Goal: Transaction & Acquisition: Purchase product/service

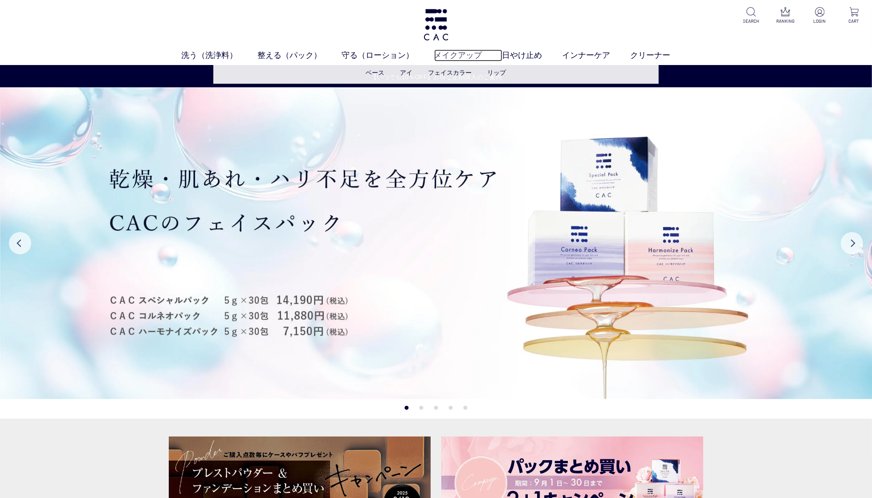
click at [466, 56] on link "メイクアップ" at bounding box center [468, 55] width 68 height 12
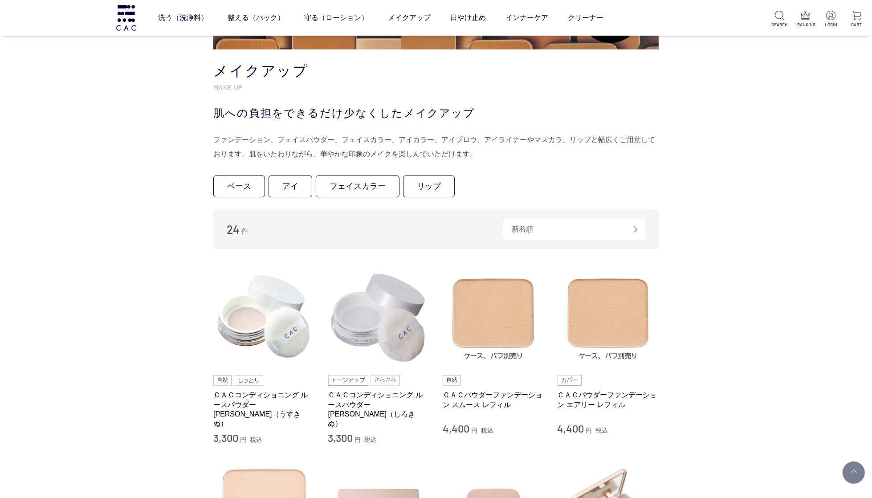
scroll to position [125, 0]
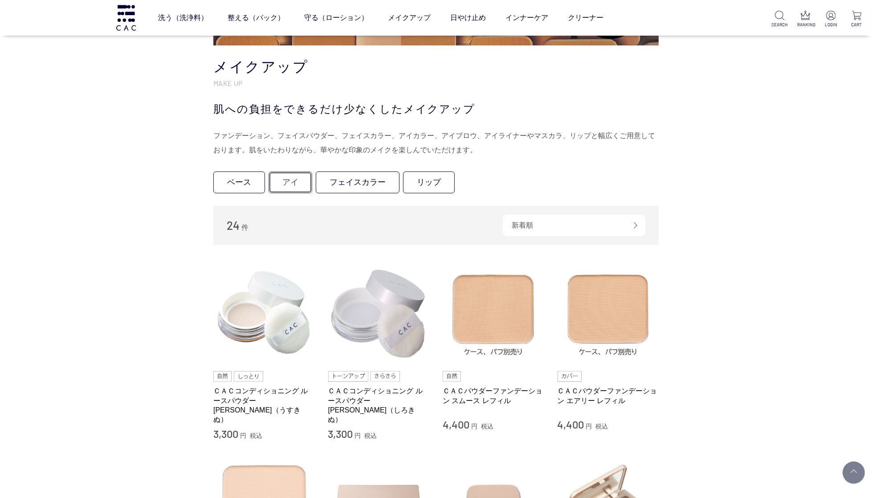
click at [292, 178] on link "アイ" at bounding box center [290, 182] width 44 height 22
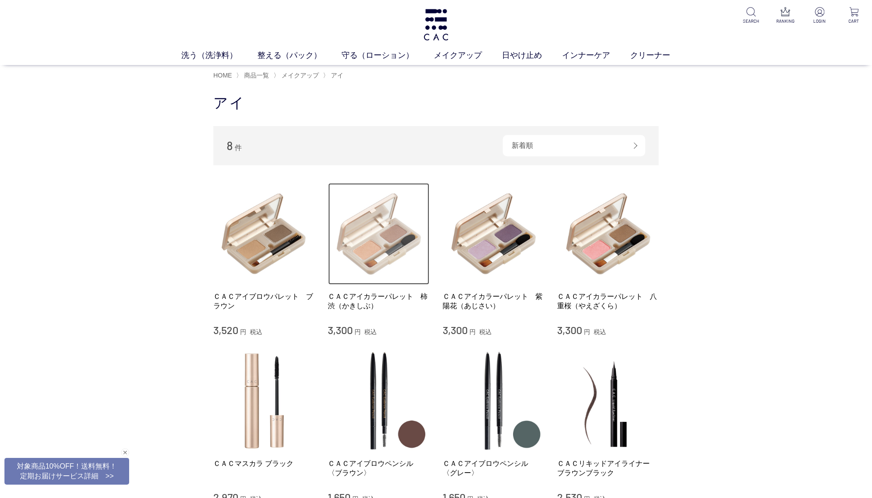
click at [373, 249] on img at bounding box center [379, 234] width 102 height 102
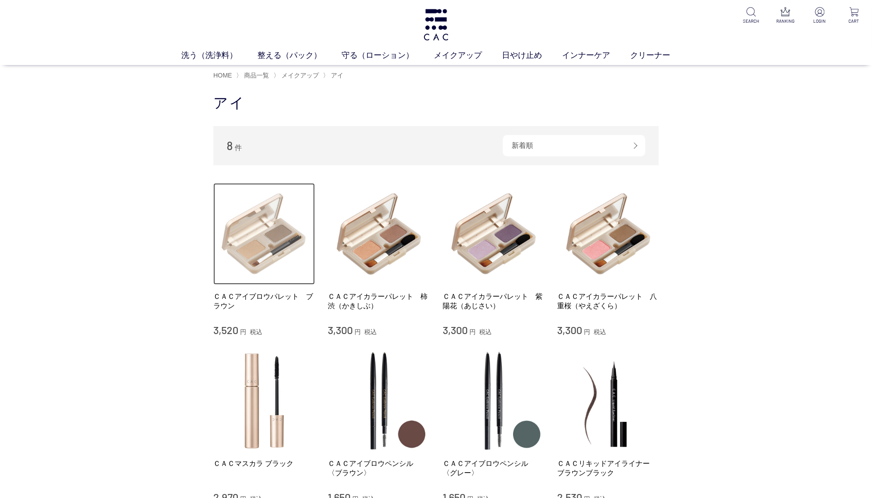
click at [249, 248] on img at bounding box center [264, 234] width 102 height 102
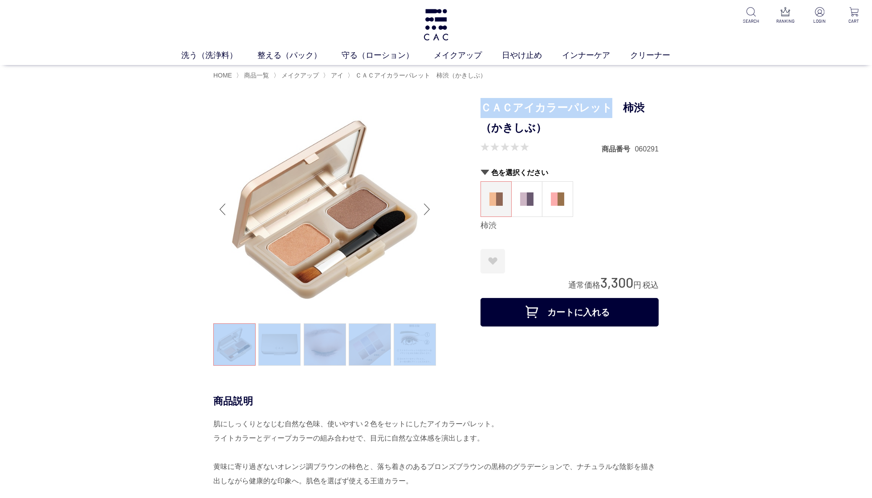
drag, startPoint x: 609, startPoint y: 106, endPoint x: 469, endPoint y: 109, distance: 139.4
drag, startPoint x: 519, startPoint y: 106, endPoint x: 593, endPoint y: 110, distance: 74.5
click at [519, 106] on h1 "ＣＡＣアイカラーパレット　柿渋（かきしぶ）" at bounding box center [569, 118] width 178 height 40
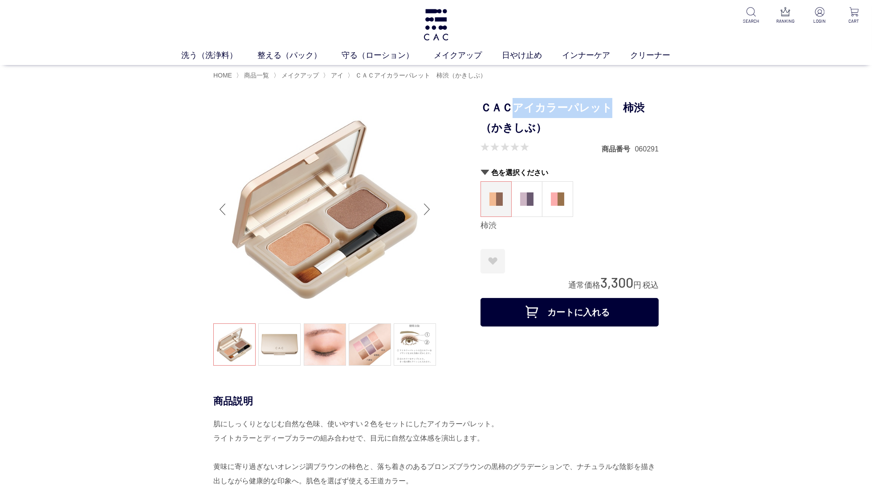
drag, startPoint x: 605, startPoint y: 106, endPoint x: 516, endPoint y: 103, distance: 89.5
click at [516, 103] on h1 "ＣＡＣアイカラーパレット　柿渋（かきしぶ）" at bounding box center [569, 118] width 178 height 40
copy h1 "アイカラーパレット"
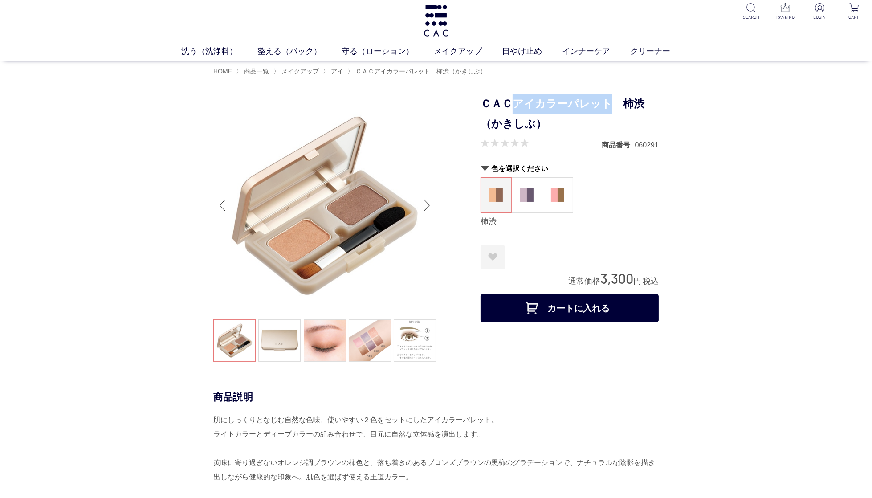
scroll to position [4, 0]
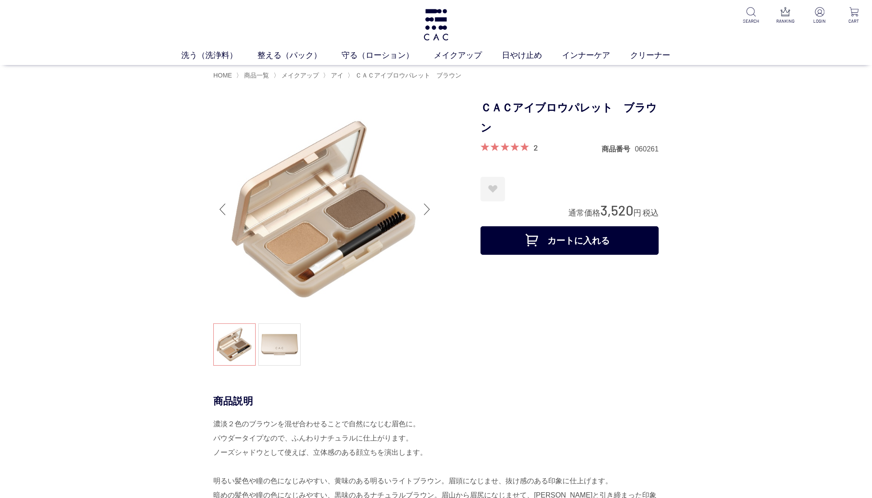
click at [521, 113] on h1 "ＣＡＣアイブロウパレット　ブラウン" at bounding box center [569, 118] width 178 height 40
drag, startPoint x: 520, startPoint y: 106, endPoint x: 511, endPoint y: 131, distance: 26.5
click at [511, 131] on h1 "ＣＡＣアイブロウパレット　ブラウン" at bounding box center [569, 118] width 178 height 40
copy h1 "アイブロウパレット　ブラウン"
drag, startPoint x: 632, startPoint y: 208, endPoint x: 602, endPoint y: 208, distance: 29.8
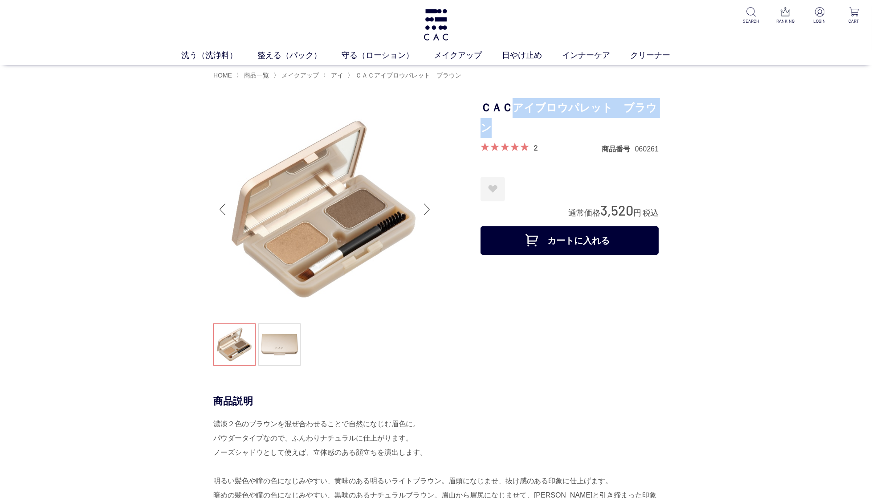
click at [602, 208] on span "3,520" at bounding box center [616, 210] width 33 height 16
copy span "3,520"
click at [340, 75] on span "アイ" at bounding box center [337, 75] width 12 height 7
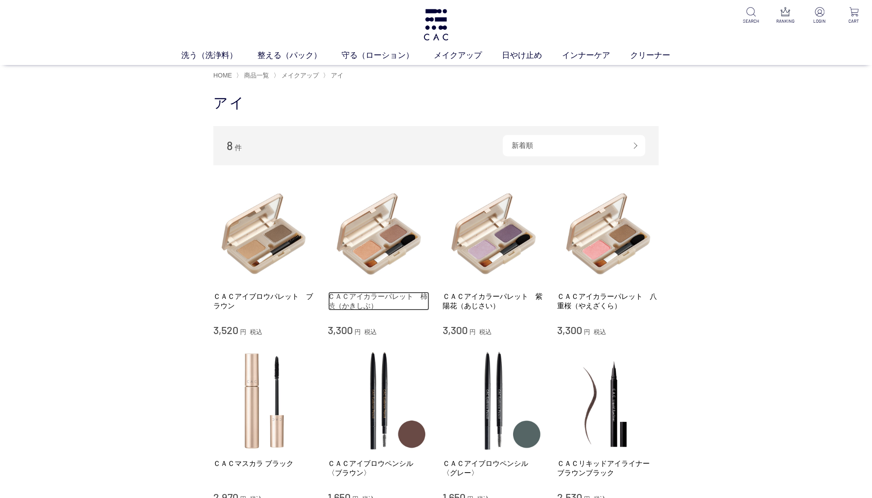
click at [386, 294] on link "ＣＡＣアイカラーパレット　柿渋（かきしぶ）" at bounding box center [379, 301] width 102 height 19
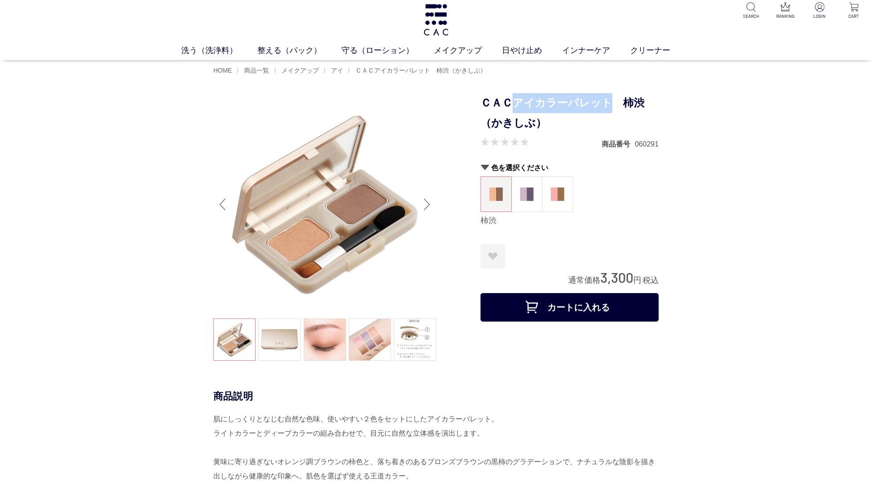
drag, startPoint x: 516, startPoint y: 104, endPoint x: 608, endPoint y: 103, distance: 92.2
click at [608, 103] on h1 "ＣＡＣアイカラーパレット　柿渋（かきしぶ）" at bounding box center [569, 113] width 178 height 40
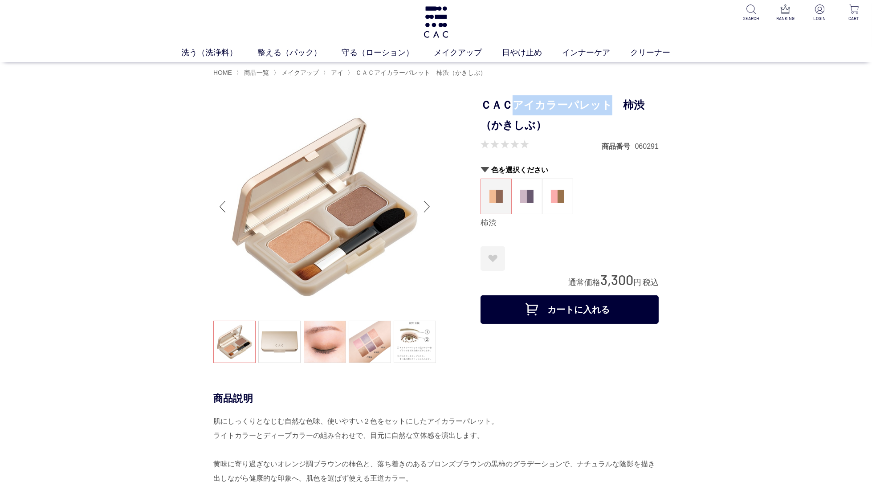
copy h1 "アイカラーパレット"
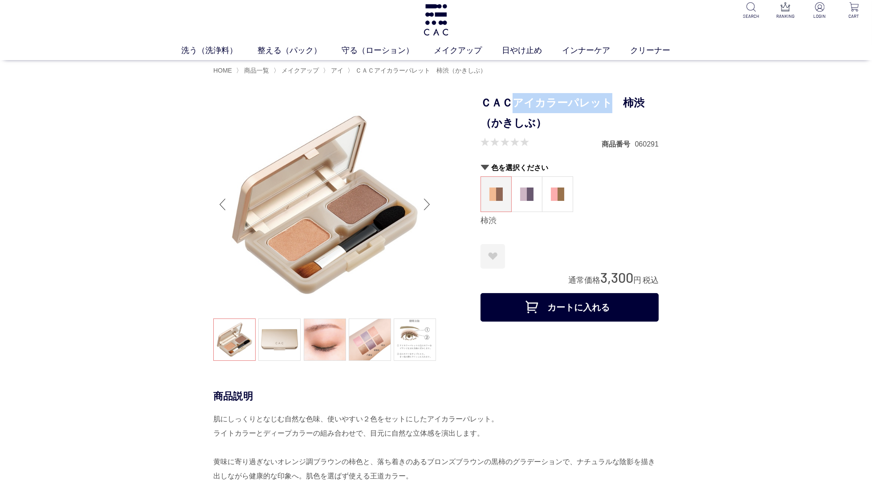
drag, startPoint x: 600, startPoint y: 276, endPoint x: 631, endPoint y: 277, distance: 31.2
click at [631, 277] on span "3,300" at bounding box center [616, 277] width 33 height 16
copy span "3,300"
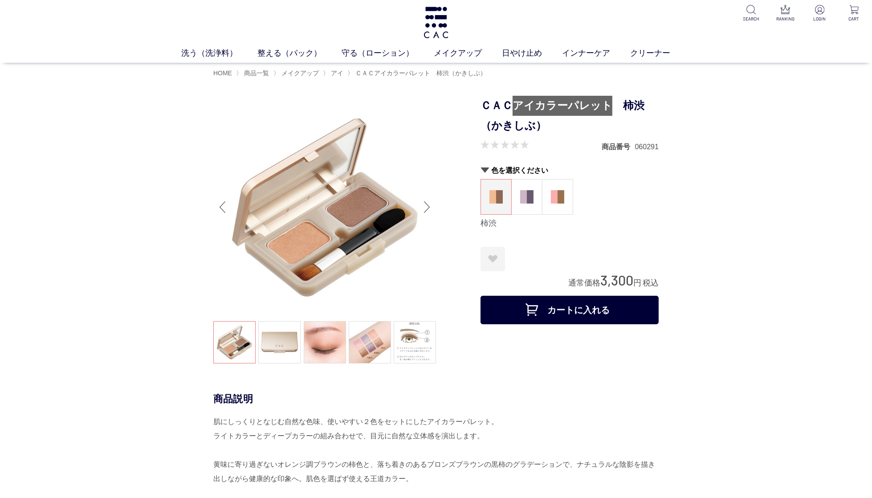
scroll to position [2, 0]
